Goal: Transaction & Acquisition: Obtain resource

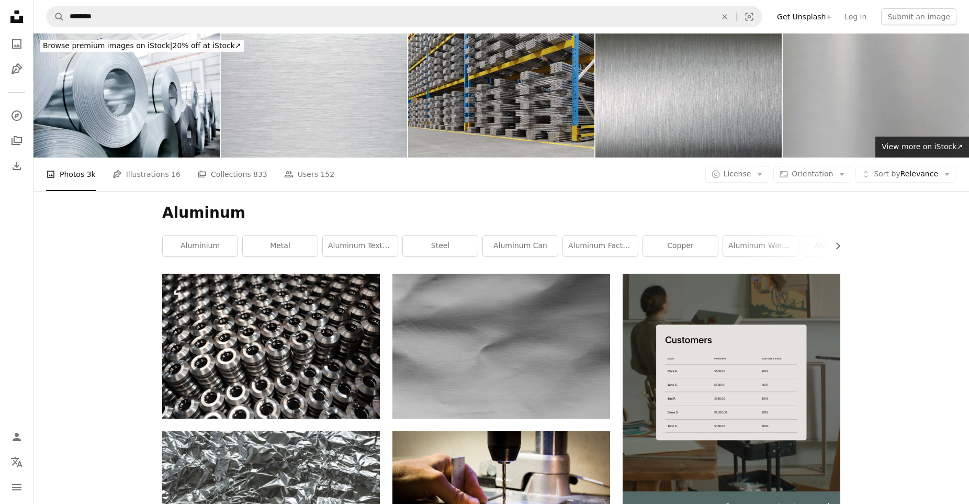
scroll to position [10879, 0]
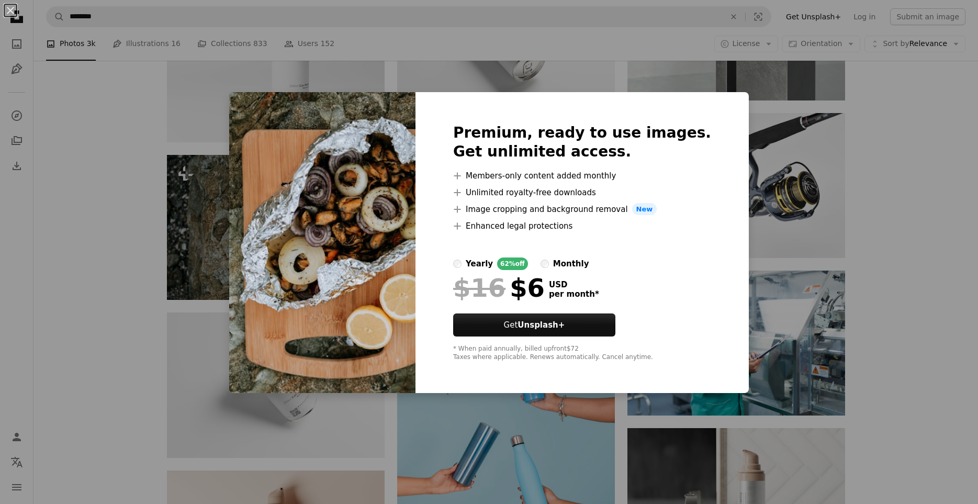
click at [882, 143] on div "An X shape Premium, ready to use images. Get unlimited access. A plus sign Memb…" at bounding box center [489, 252] width 978 height 504
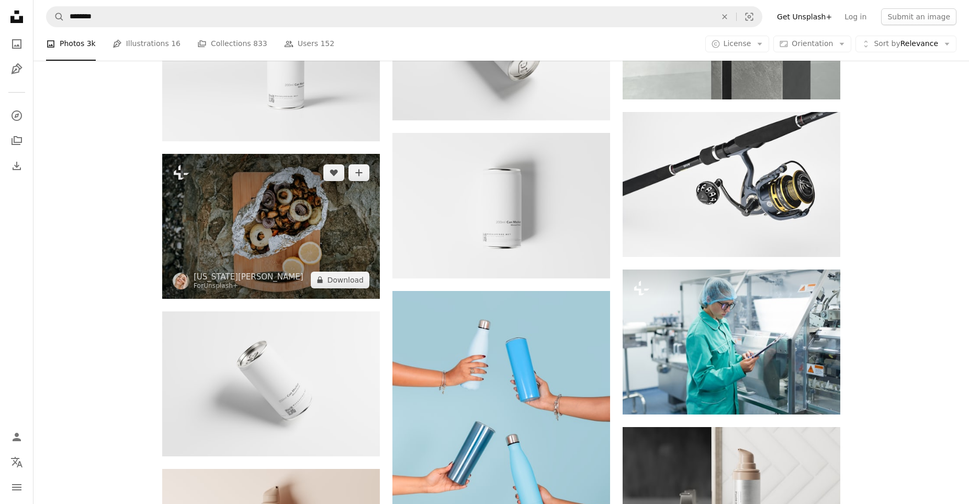
click at [267, 251] on img at bounding box center [271, 226] width 218 height 145
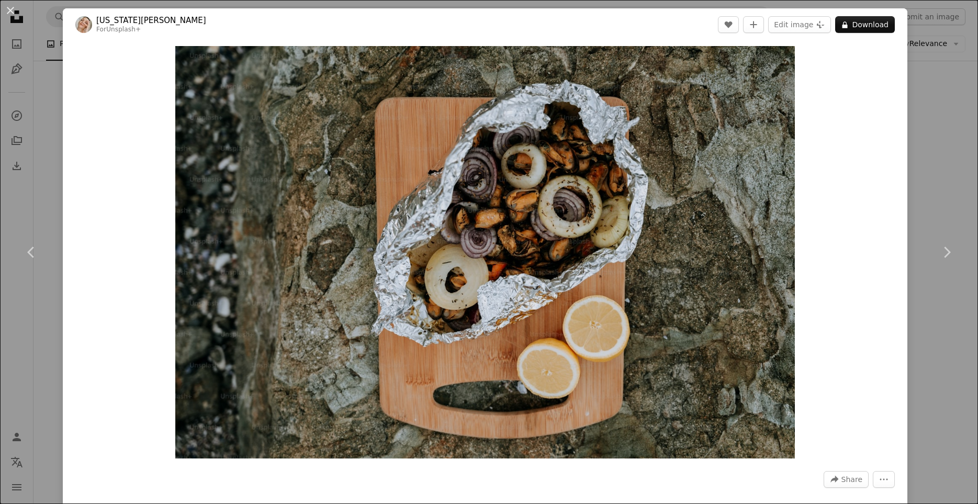
click at [917, 95] on div "An X shape Chevron left Chevron right [US_STATE][PERSON_NAME] For Unsplash+ A h…" at bounding box center [489, 252] width 978 height 504
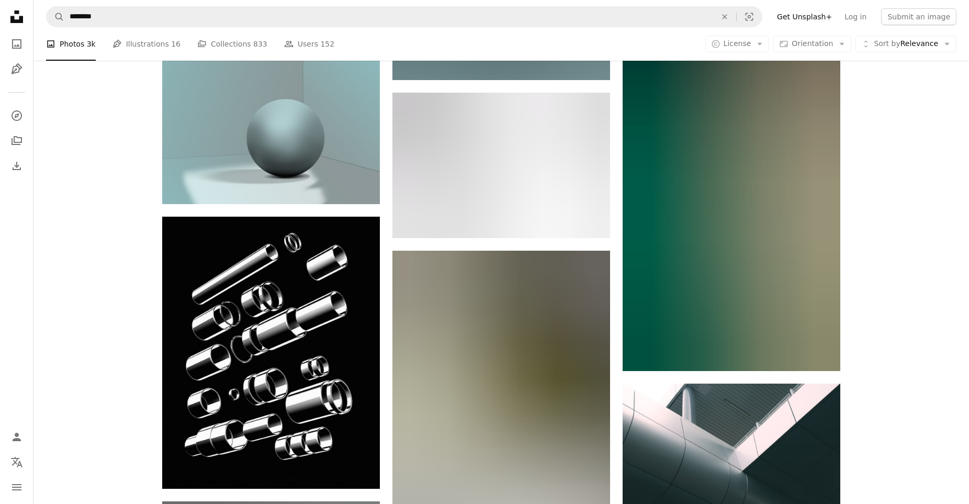
scroll to position [114325, 0]
